Goal: Information Seeking & Learning: Learn about a topic

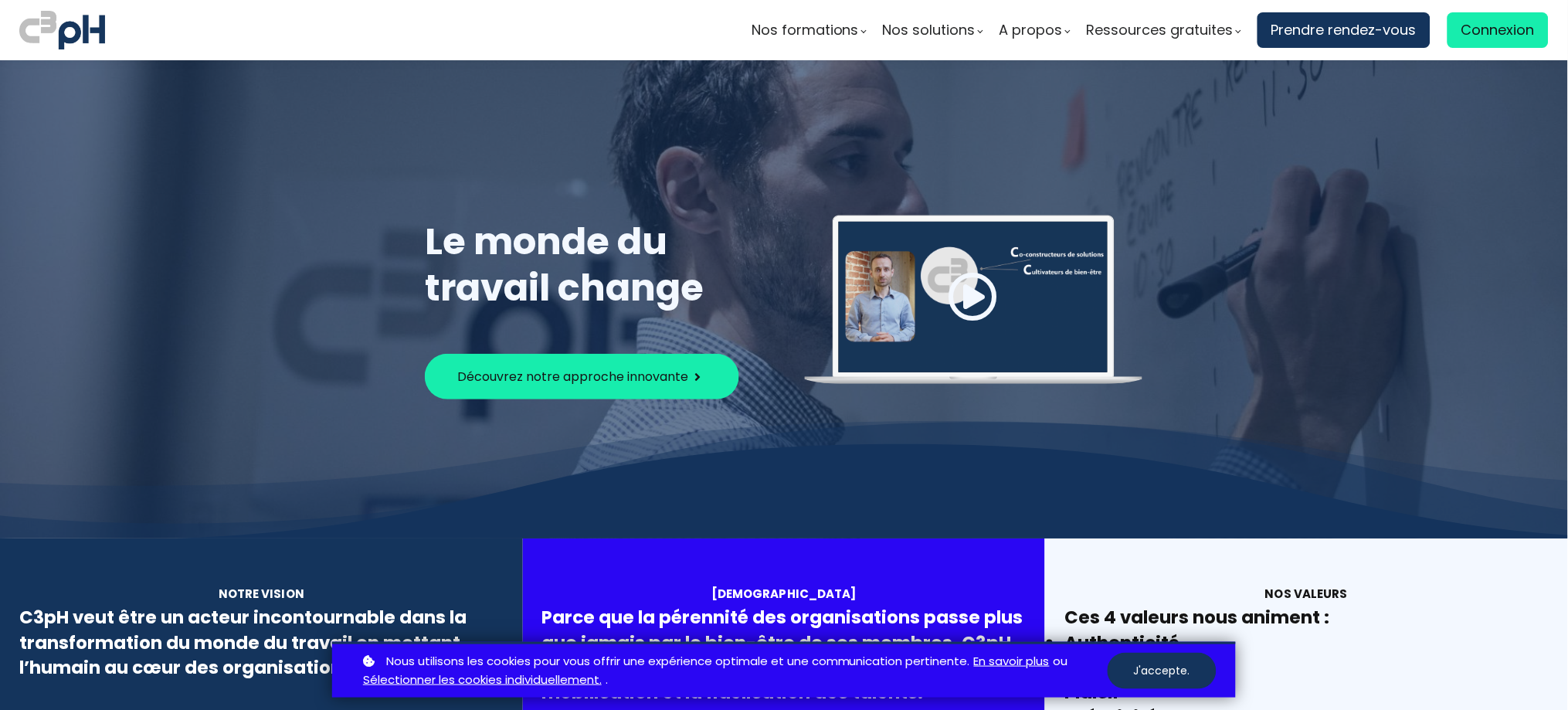
click at [819, 123] on div at bounding box center [784, 299] width 1568 height 478
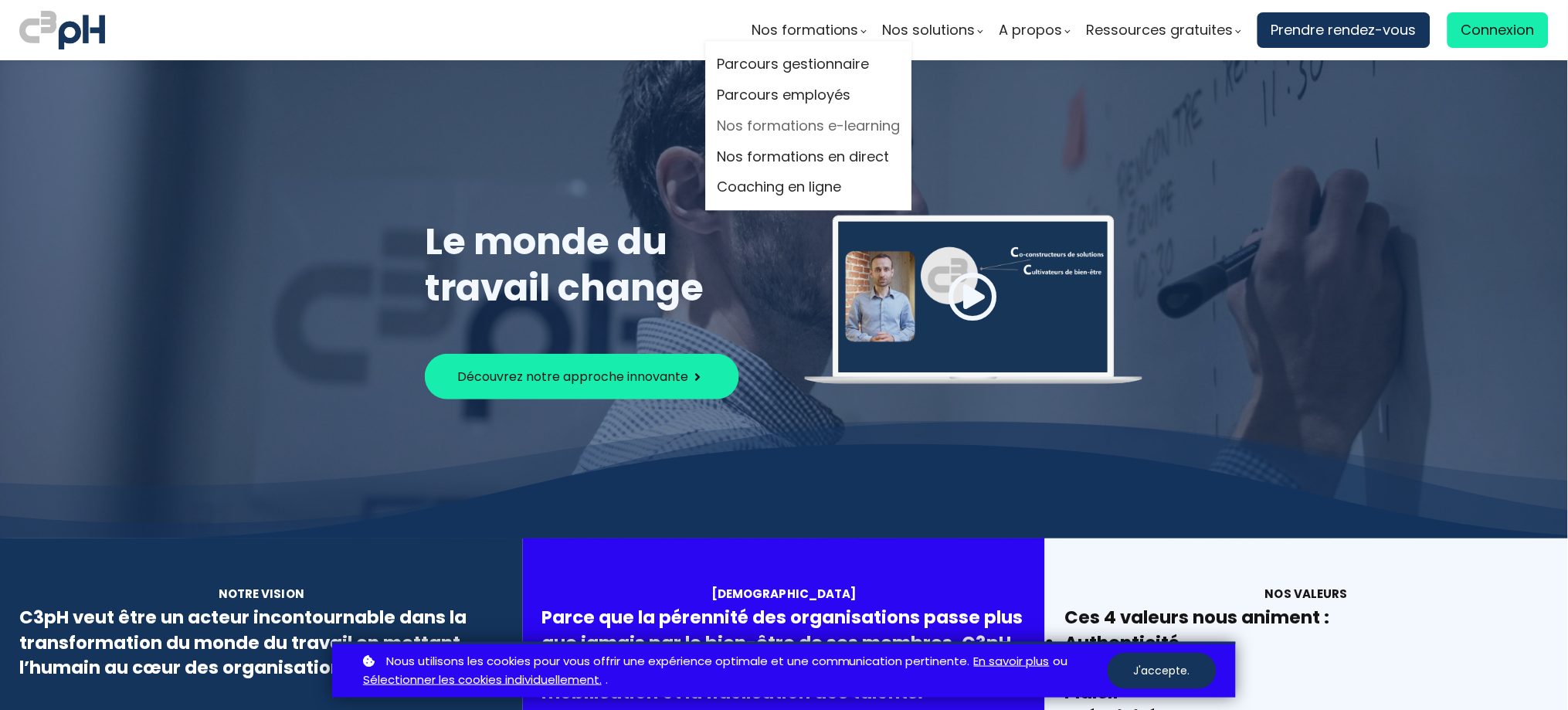
click at [822, 122] on link "Nos formations e-learning" at bounding box center [808, 125] width 183 height 23
